Goal: Task Accomplishment & Management: Use online tool/utility

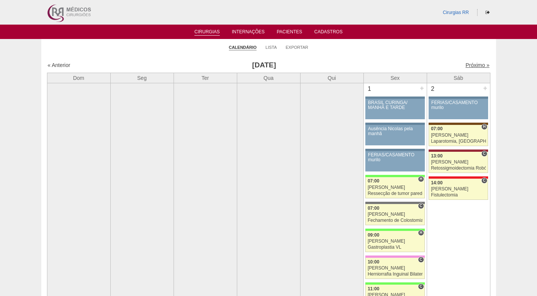
click at [465, 64] on link "Próximo »" at bounding box center [477, 65] width 24 height 6
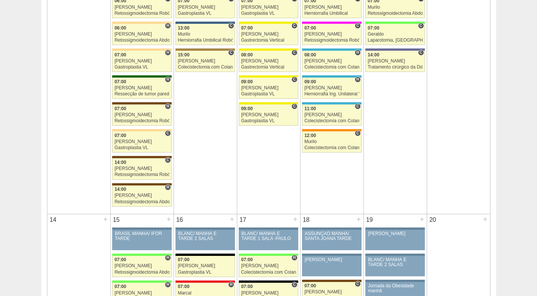
scroll to position [720, 0]
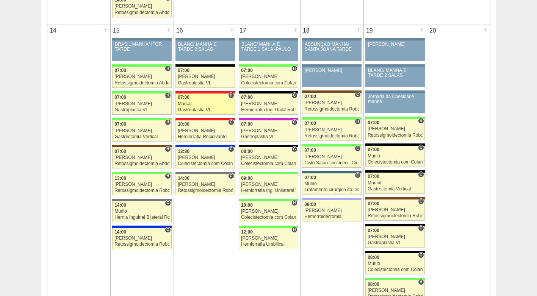
click at [196, 101] on div "Marcal" at bounding box center [205, 103] width 55 height 5
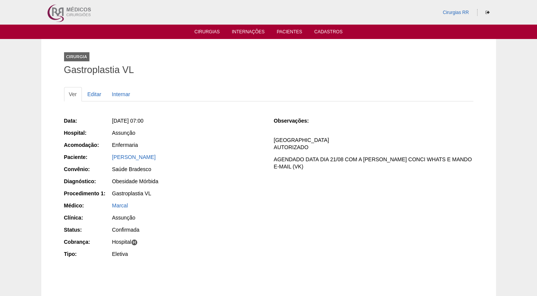
click at [227, 157] on div "Aline Galvao Perez" at bounding box center [187, 157] width 151 height 8
click at [188, 182] on div "Obesidade Mórbida" at bounding box center [187, 182] width 151 height 8
click at [216, 147] on div "Enfermaria" at bounding box center [187, 145] width 151 height 8
drag, startPoint x: 292, startPoint y: 159, endPoint x: 292, endPoint y: 164, distance: 5.3
click at [292, 160] on p "AGENDADO DATA DIA 21/08 COM A DANI CONCI WHATS E MANDO E-MAIL (VK)" at bounding box center [372, 163] width 199 height 14
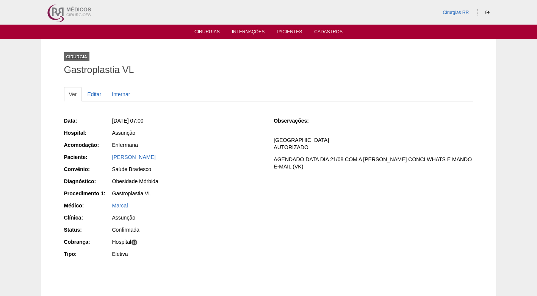
click at [277, 134] on div "Observações: COBRANÇA HOSPITAL AUTORIZADO AGENDADO DATA DIA 21/08 COM A DANI CO…" at bounding box center [372, 146] width 199 height 58
click at [210, 31] on link "Cirurgias" at bounding box center [206, 32] width 25 height 6
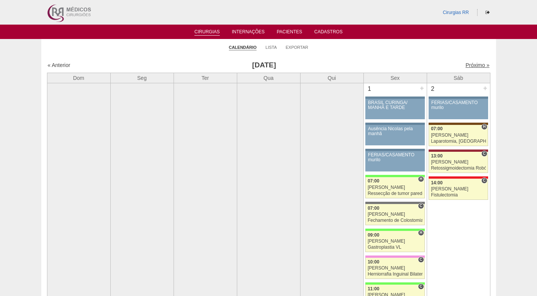
click at [465, 65] on link "Próximo »" at bounding box center [477, 65] width 24 height 6
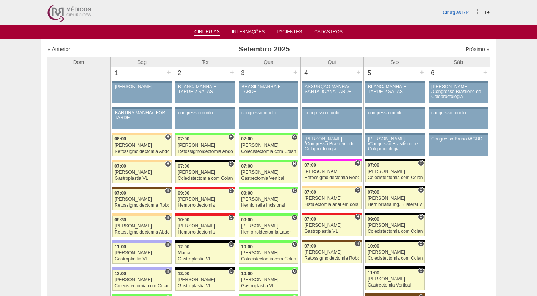
click at [204, 33] on link "Cirurgias" at bounding box center [206, 32] width 25 height 6
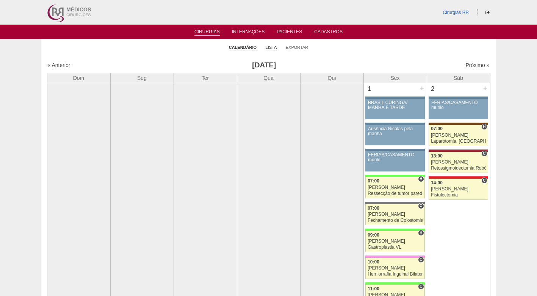
click at [271, 47] on link "Lista" at bounding box center [270, 48] width 11 height 6
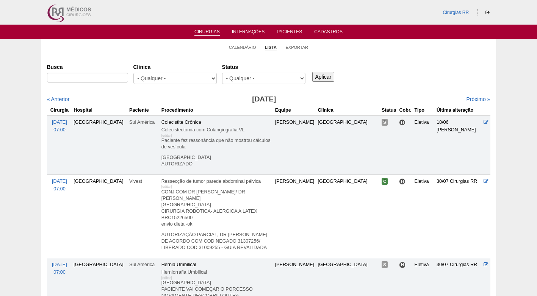
click at [296, 47] on link "Exportar" at bounding box center [296, 47] width 23 height 5
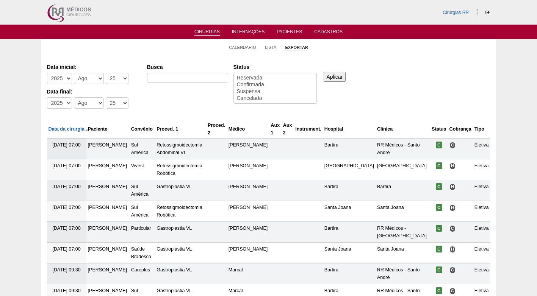
select select
click at [230, 47] on link "Calendário" at bounding box center [242, 48] width 27 height 6
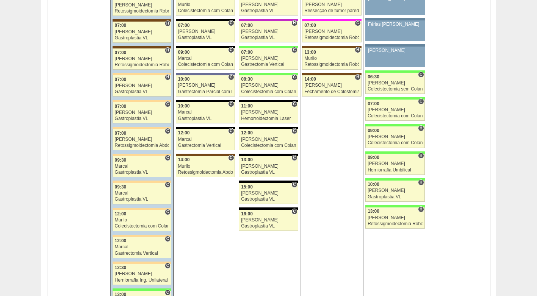
scroll to position [1780, 0]
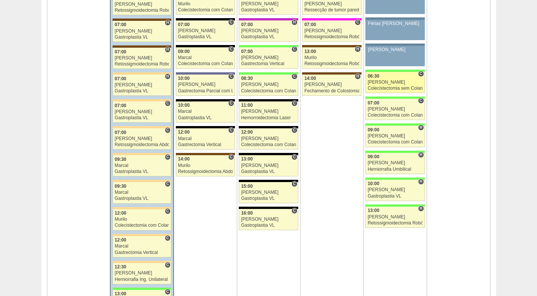
click at [385, 83] on div "Nathan" at bounding box center [394, 82] width 55 height 5
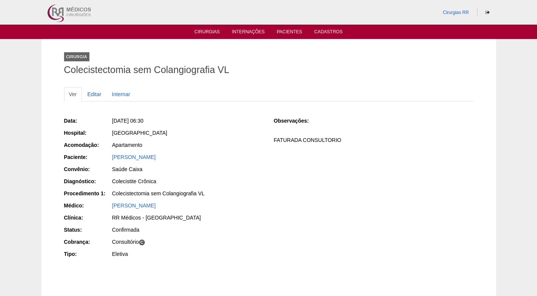
click at [270, 197] on div "Data: Sex, 29/08/2025 - 06:30 Hospital: Brasil Acomodação: Apartamento Paciente…" at bounding box center [268, 188] width 409 height 148
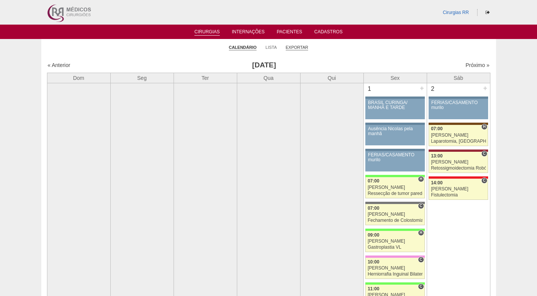
click at [301, 47] on link "Exportar" at bounding box center [297, 48] width 23 height 6
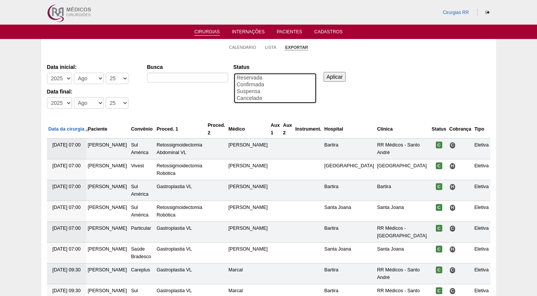
select select "conf"
click at [260, 84] on option "Confirmada" at bounding box center [275, 84] width 78 height 7
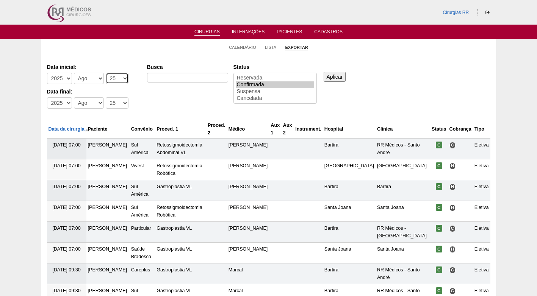
click at [112, 78] on select "-Dia 1 2 3 4 5 6 7 8 9 10 11 12 13 14 15 16 17 18 19 20 21 22 23 24 25 26 27 28…" at bounding box center [117, 78] width 23 height 11
click at [84, 79] on select "-Mês [PERSON_NAME] Mar Abr Mai Jun [DATE] Ago Set Out Nov Dez" at bounding box center [89, 78] width 30 height 11
select select "9"
click at [74, 73] on select "-Mês Jan Fev Mar Abr Mai Jun Jul Ago Set Out Nov Dez" at bounding box center [89, 78] width 30 height 11
click at [114, 76] on select "-Dia 1 2 3 4 5 6 7 8 9 10 11 12 13 14 15 16 17 18 19 20 21 22 23 24 25 26 27 28…" at bounding box center [117, 78] width 23 height 11
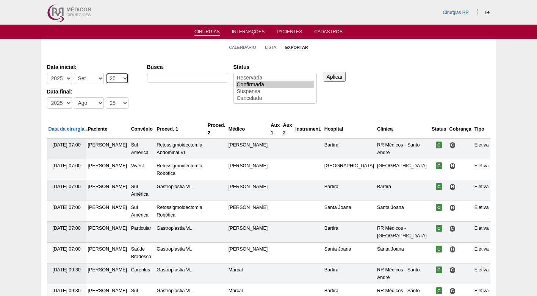
select select "1"
click at [106, 73] on select "-Dia 1 2 3 4 5 6 7 8 9 10 11 12 13 14 15 16 17 18 19 20 21 22 23 24 25 26 27 28…" at bounding box center [117, 78] width 23 height 11
click at [118, 99] on select "-Dia 1 2 3 4 5 6 7 8 9 10 11 12 13 14 15 16 17 18 19 20 21 22 23 24 25 26 27 28…" at bounding box center [117, 102] width 23 height 11
select select "5"
click at [106, 97] on select "-Dia 1 2 3 4 5 6 7 8 9 10 11 12 13 14 15 16 17 18 19 20 21 22 23 24 25 26 27 28…" at bounding box center [117, 102] width 23 height 11
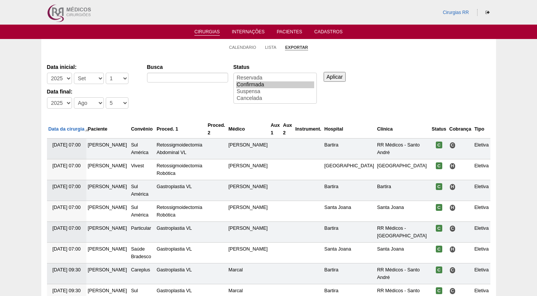
click at [328, 75] on input "Aplicar" at bounding box center [334, 77] width 22 height 10
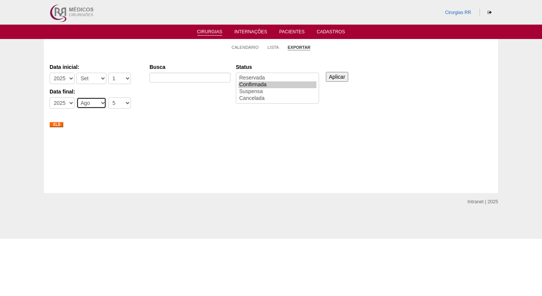
click at [96, 103] on select "-Mês [PERSON_NAME] Mar Abr Mai Jun [DATE] Ago Set Out Nov Dez" at bounding box center [91, 102] width 30 height 11
select select "9"
click at [76, 97] on select "-Mês Jan Fev Mar Abr Mai Jun Jul Ago Set Out Nov Dez" at bounding box center [91, 102] width 30 height 11
click at [342, 75] on input "Aplicar" at bounding box center [337, 77] width 22 height 10
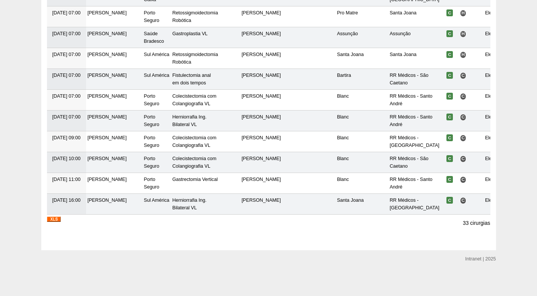
scroll to position [679, 0]
click at [52, 219] on img at bounding box center [54, 219] width 14 height 5
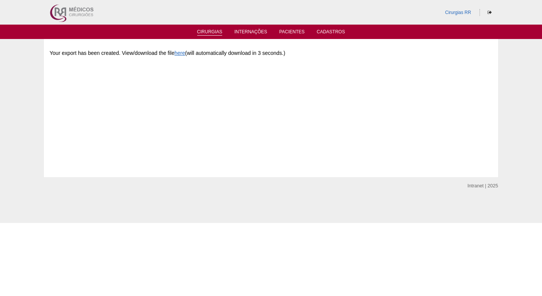
click at [201, 34] on link "Cirurgias" at bounding box center [209, 32] width 25 height 6
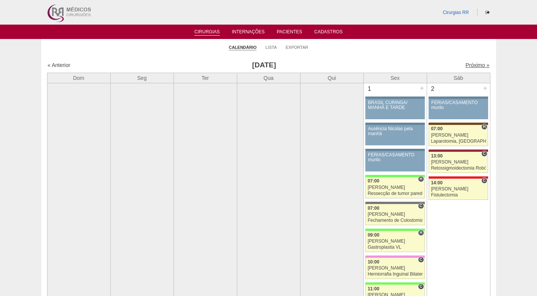
click at [475, 64] on link "Próximo »" at bounding box center [477, 65] width 24 height 6
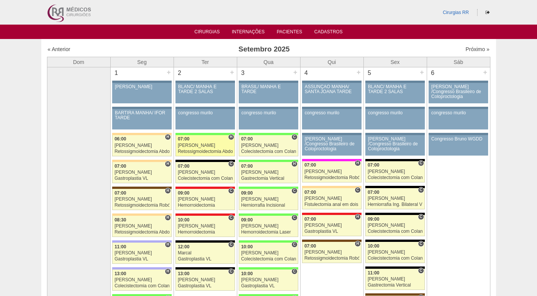
click at [215, 147] on div "[PERSON_NAME]" at bounding box center [205, 145] width 55 height 5
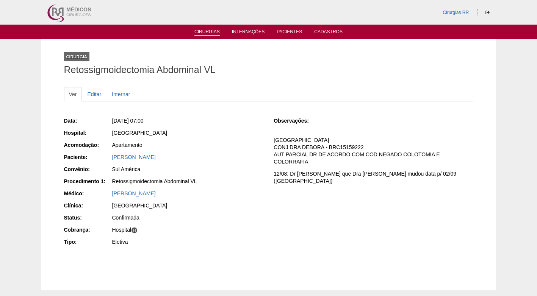
click at [200, 31] on link "Cirurgias" at bounding box center [206, 32] width 25 height 6
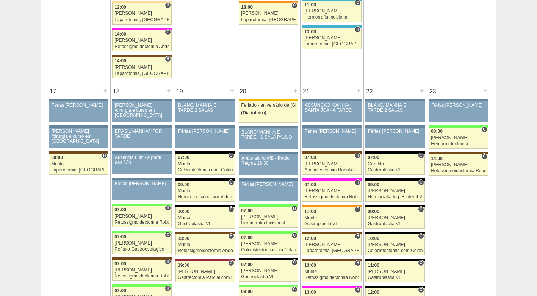
scroll to position [1136, 0]
